Goal: Find specific page/section

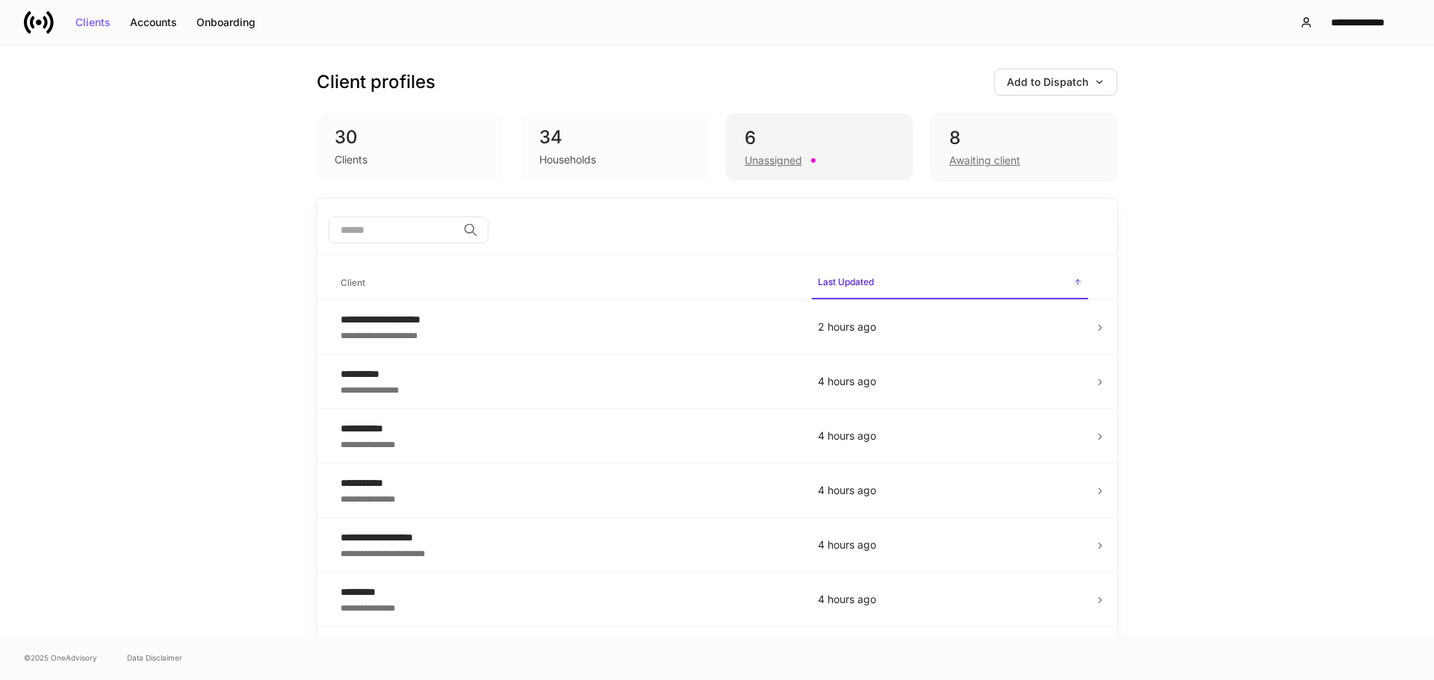
click at [793, 120] on div "6 Unassigned" at bounding box center [819, 147] width 187 height 67
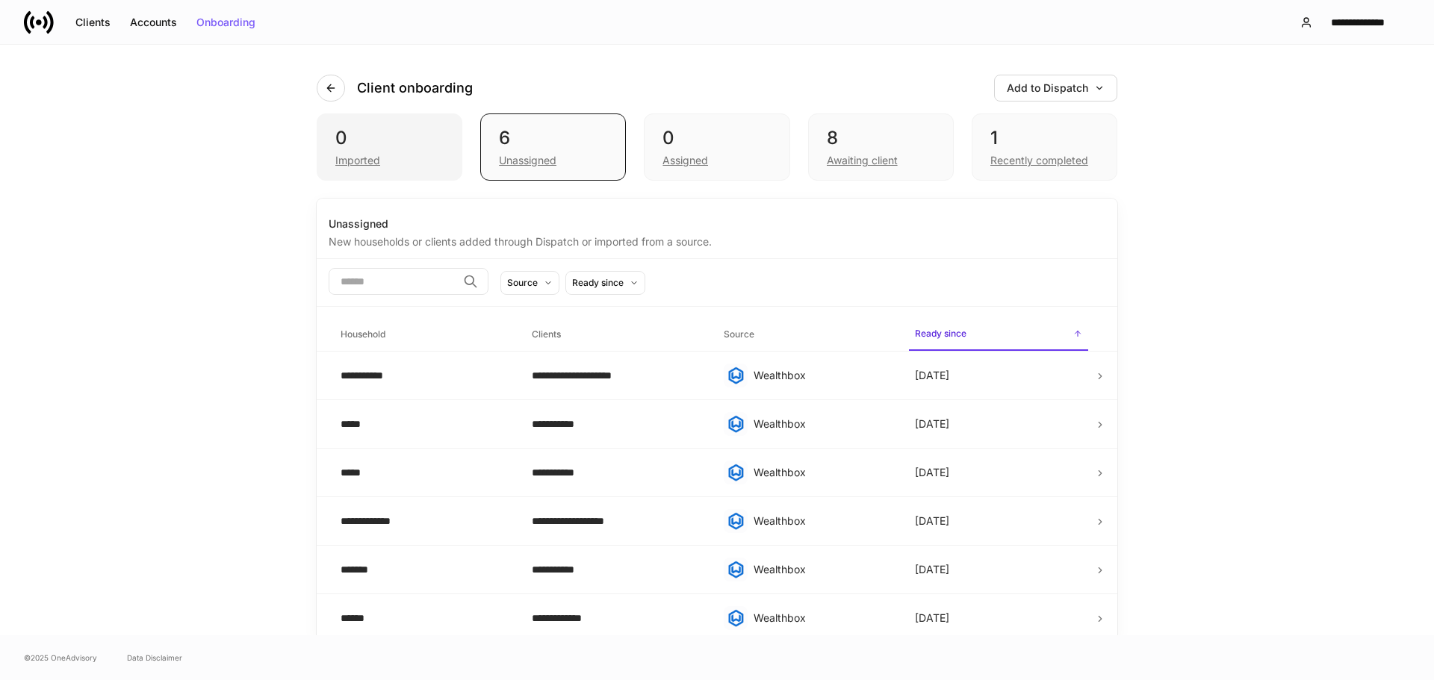
click at [426, 128] on div "0" at bounding box center [389, 138] width 108 height 24
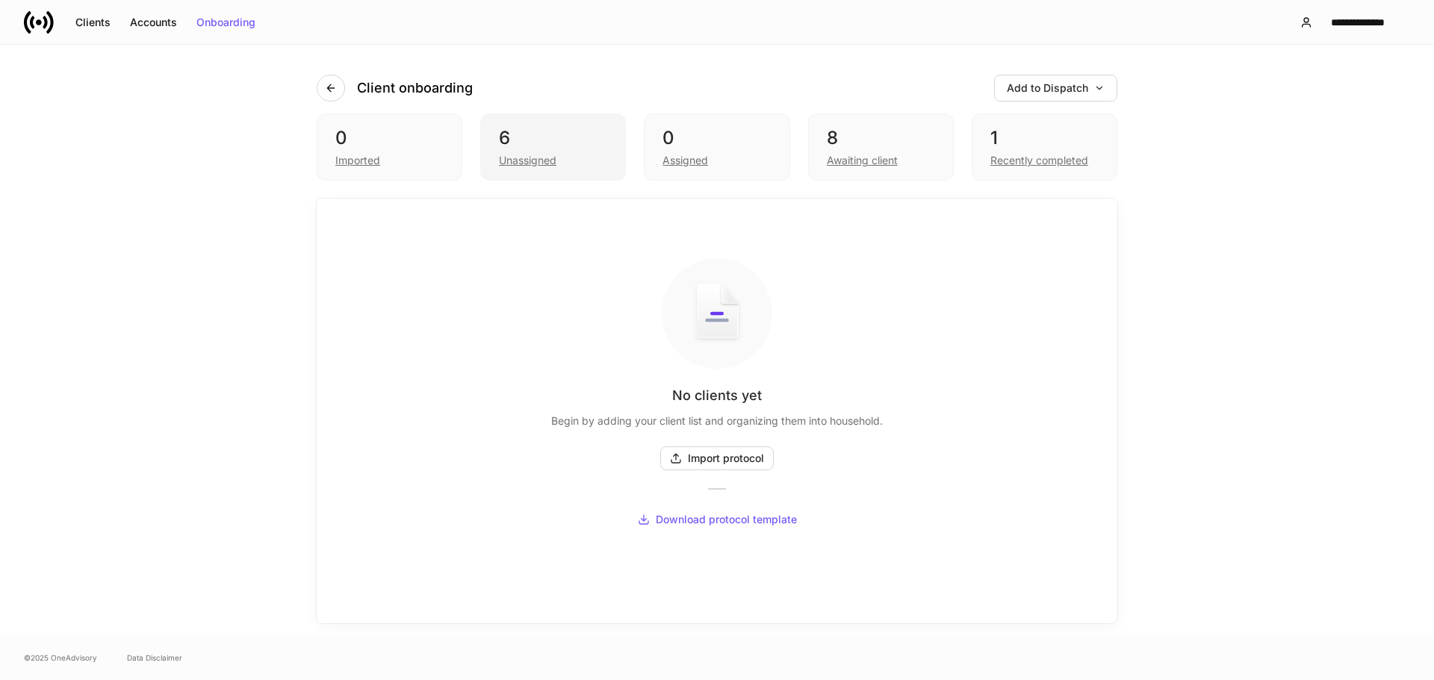
click at [518, 133] on div "6" at bounding box center [553, 138] width 108 height 24
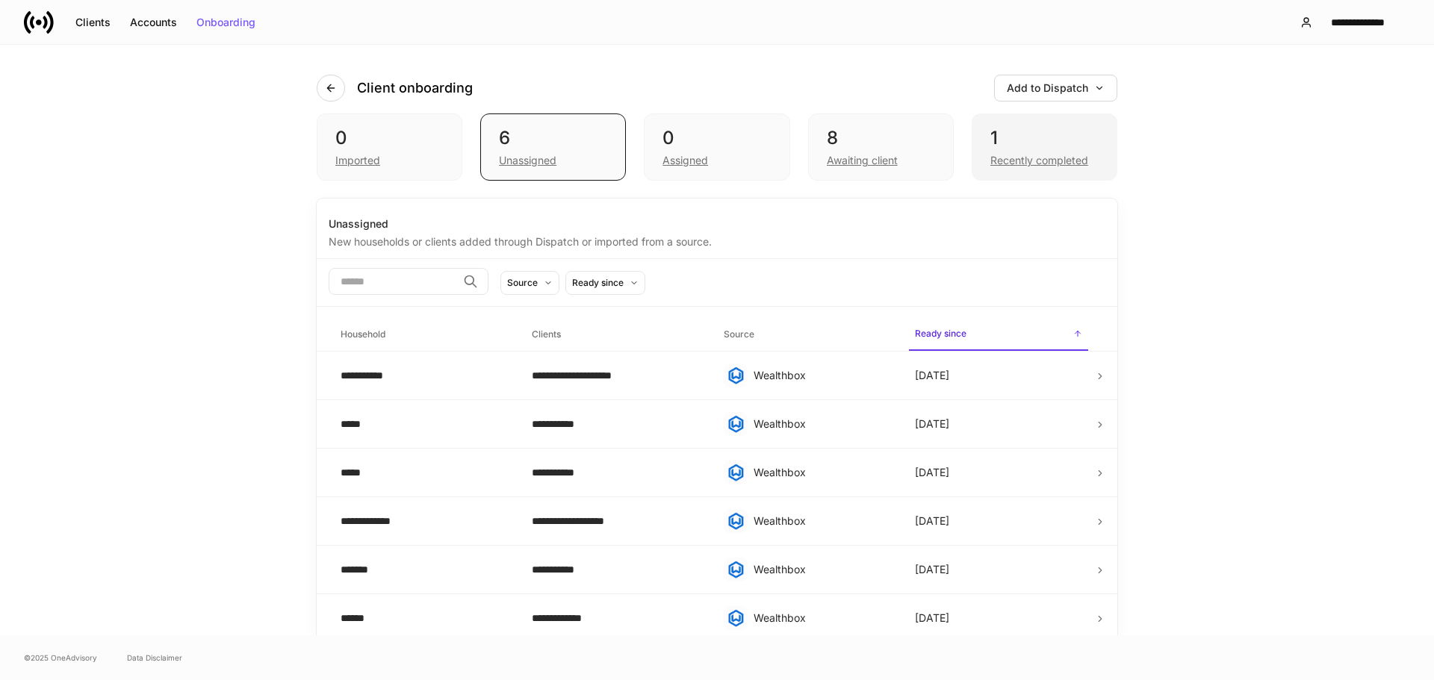
click at [1008, 139] on div "1" at bounding box center [1044, 138] width 108 height 24
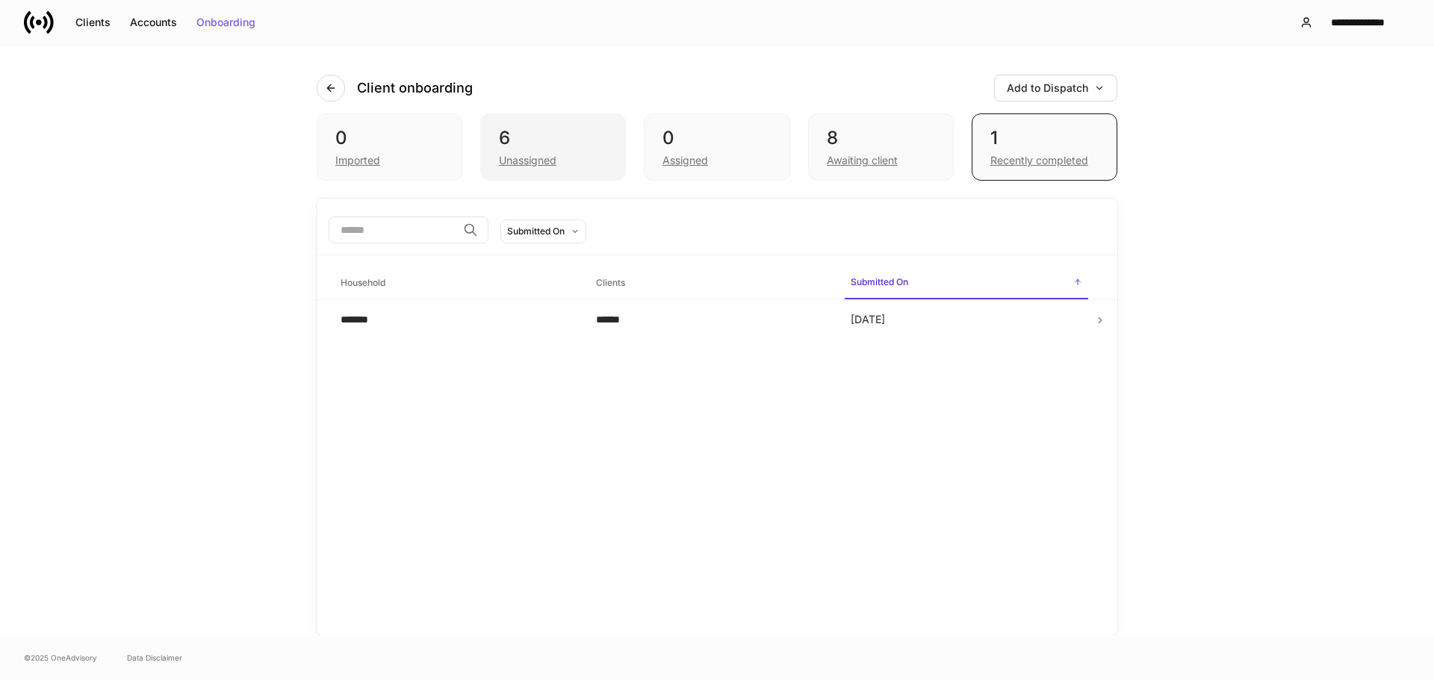
click at [542, 131] on div "6" at bounding box center [553, 138] width 108 height 24
